Goal: Task Accomplishment & Management: Manage account settings

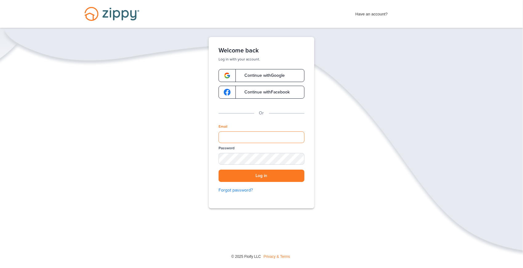
click at [227, 135] on input "Email" at bounding box center [262, 137] width 86 height 12
type input "**********"
click at [259, 176] on button "Log in" at bounding box center [262, 175] width 86 height 13
